Goal: Find specific fact: Find specific fact

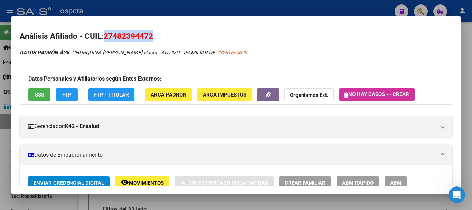
scroll to position [0, 53]
click at [0, 112] on div at bounding box center [236, 105] width 472 height 210
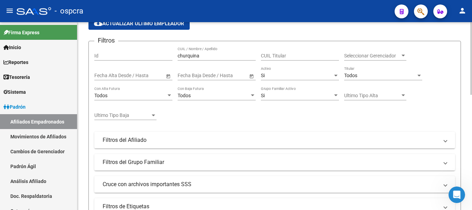
scroll to position [0, 0]
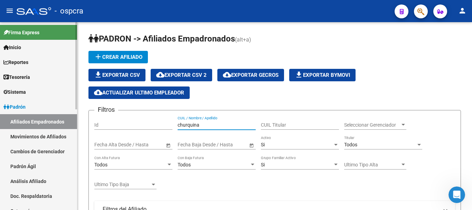
drag, startPoint x: 203, startPoint y: 125, endPoint x: 63, endPoint y: 112, distance: 141.2
click at [67, 112] on mat-sidenav-container "Firma Express Inicio Calendario SSS Instructivos Contacto OS Reportes Ingresos …" at bounding box center [236, 116] width 472 height 188
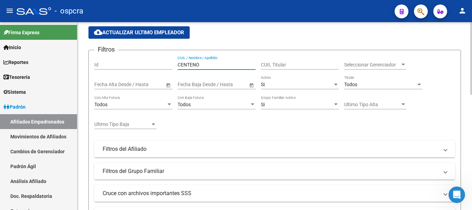
scroll to position [138, 0]
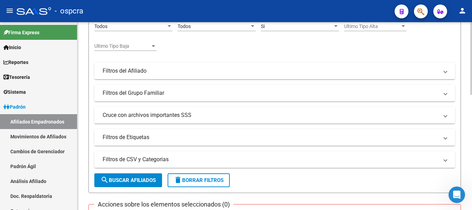
type input "CENTENO"
click at [142, 174] on button "search Buscar Afiliados" at bounding box center [128, 180] width 68 height 14
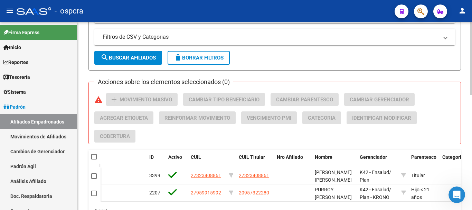
scroll to position [297, 0]
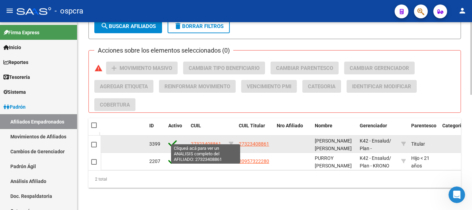
click at [202, 141] on span "27323408861" at bounding box center [206, 144] width 30 height 6
type textarea "27323408861"
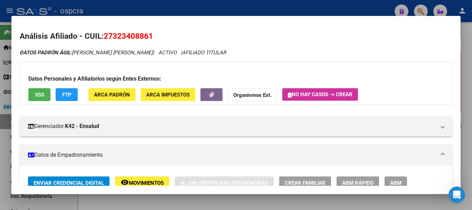
drag, startPoint x: 114, startPoint y: 35, endPoint x: 150, endPoint y: 32, distance: 36.7
click at [150, 32] on span "27323408861" at bounding box center [128, 35] width 49 height 9
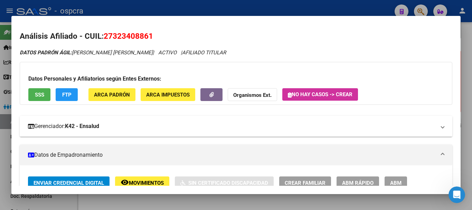
copy span "32340886"
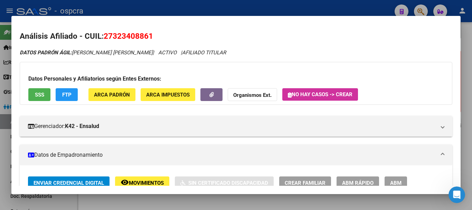
drag, startPoint x: 0, startPoint y: 63, endPoint x: 8, endPoint y: 6, distance: 57.6
click at [0, 62] on div at bounding box center [236, 105] width 472 height 210
